Goal: Communication & Community: Share content

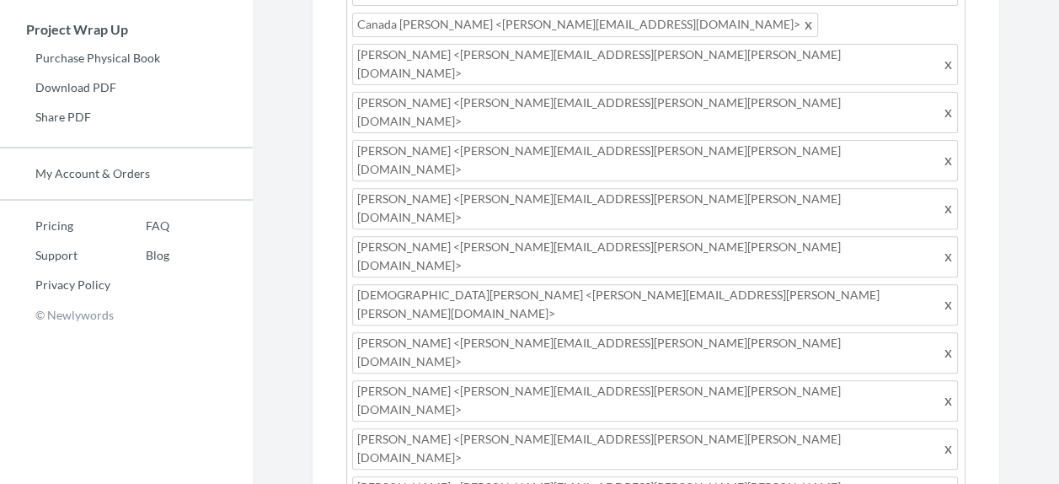
scroll to position [842, 0]
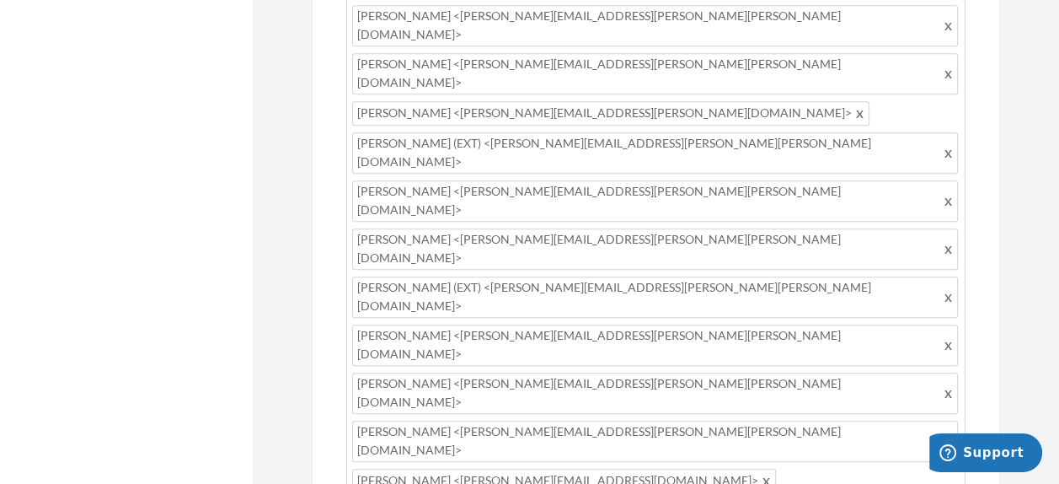
scroll to position [1145, 0]
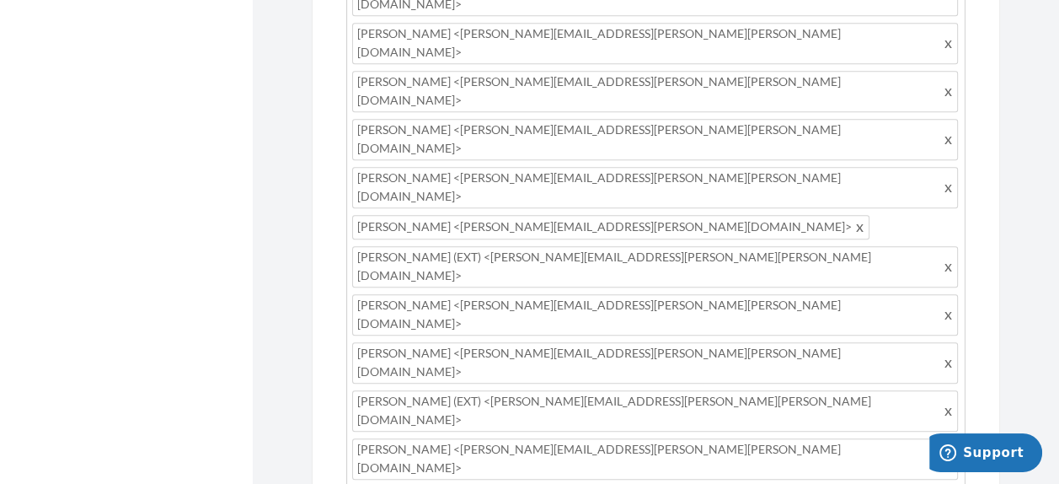
scroll to position [1061, 0]
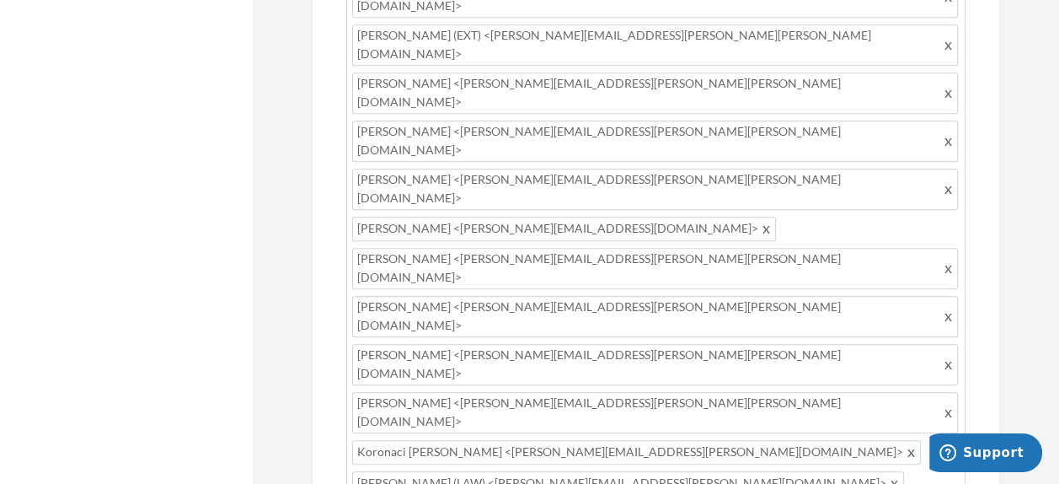
scroll to position [1229, 0]
type textarea "Hi everyone! We are preparing a memory book to celebrate [PERSON_NAME] retireme…"
type input "k"
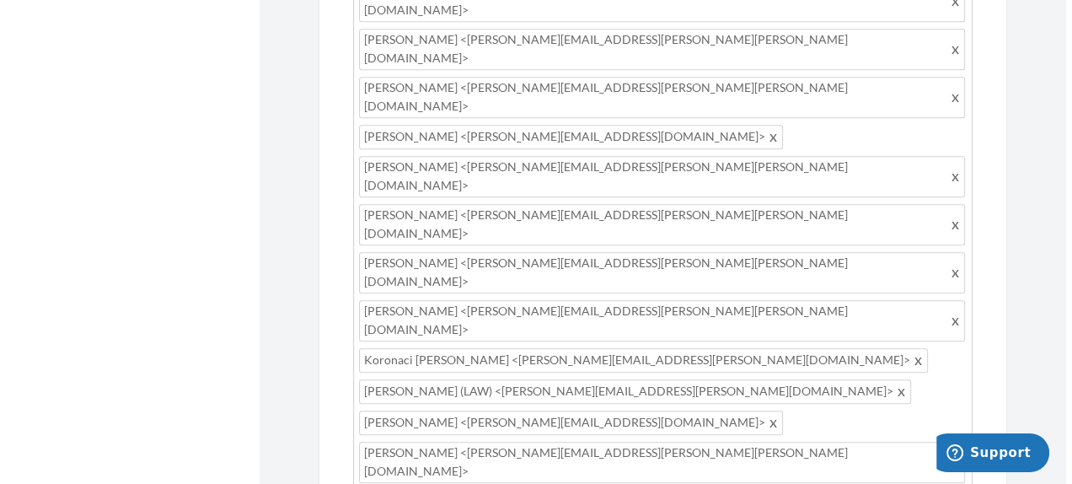
scroll to position [1321, 0]
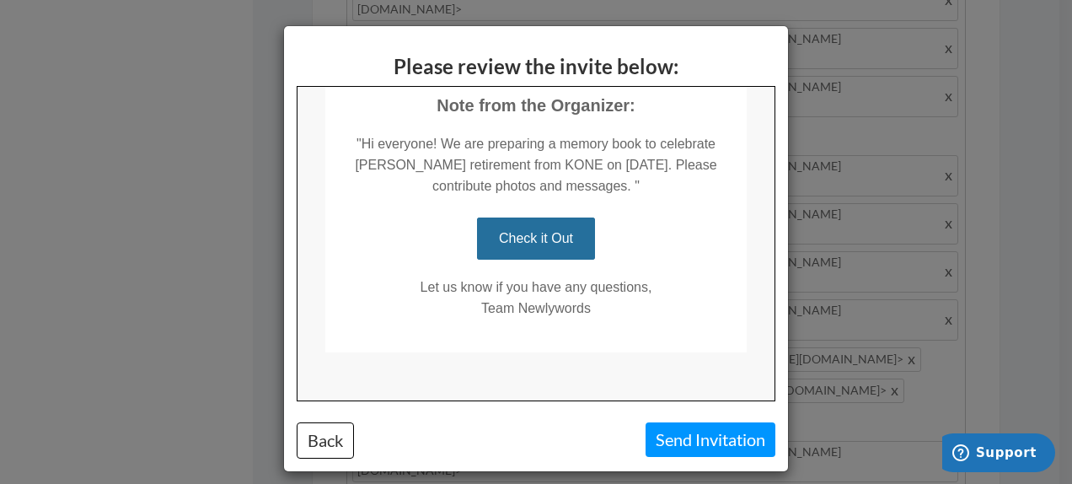
scroll to position [369, 0]
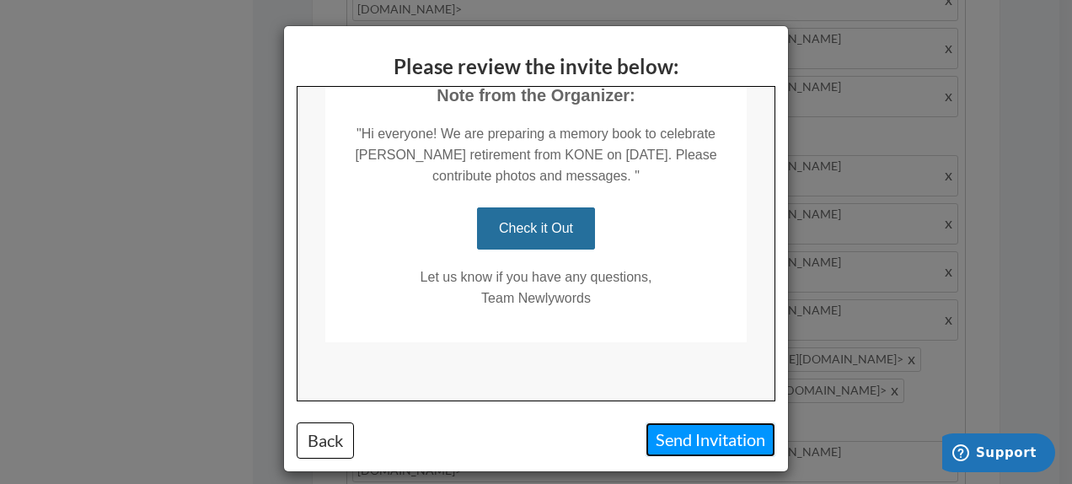
click at [684, 439] on button "Send Invitation" at bounding box center [710, 439] width 130 height 35
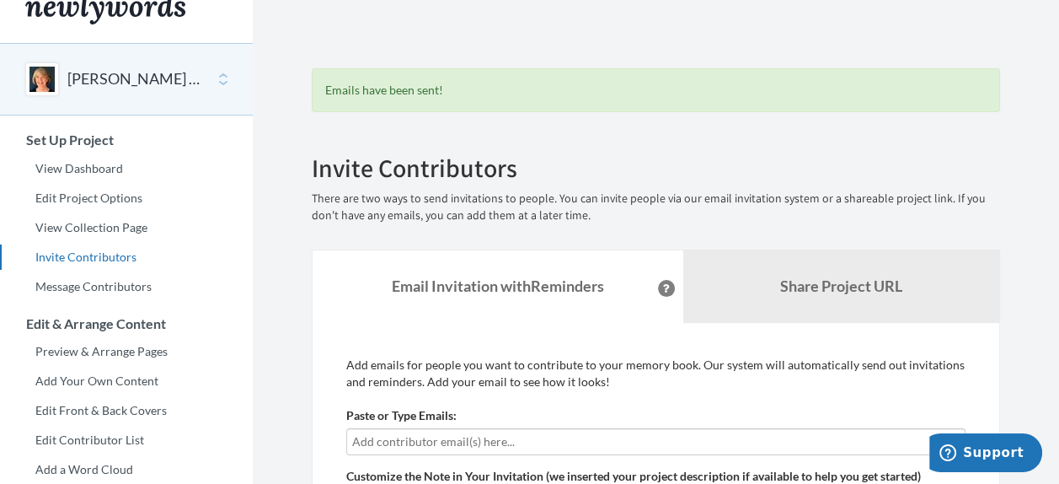
scroll to position [0, 0]
